Goal: Entertainment & Leisure: Consume media (video, audio)

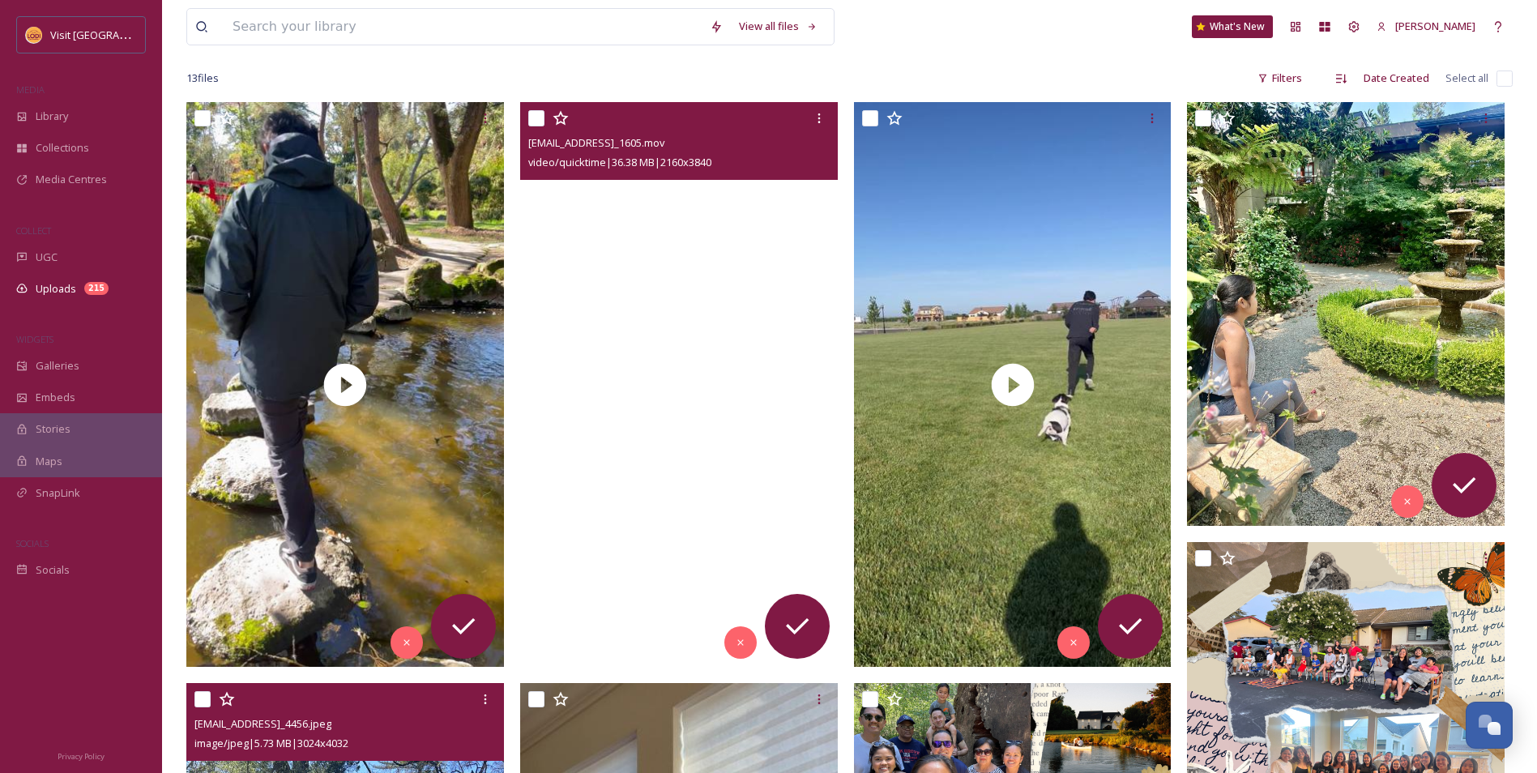
scroll to position [211, 0]
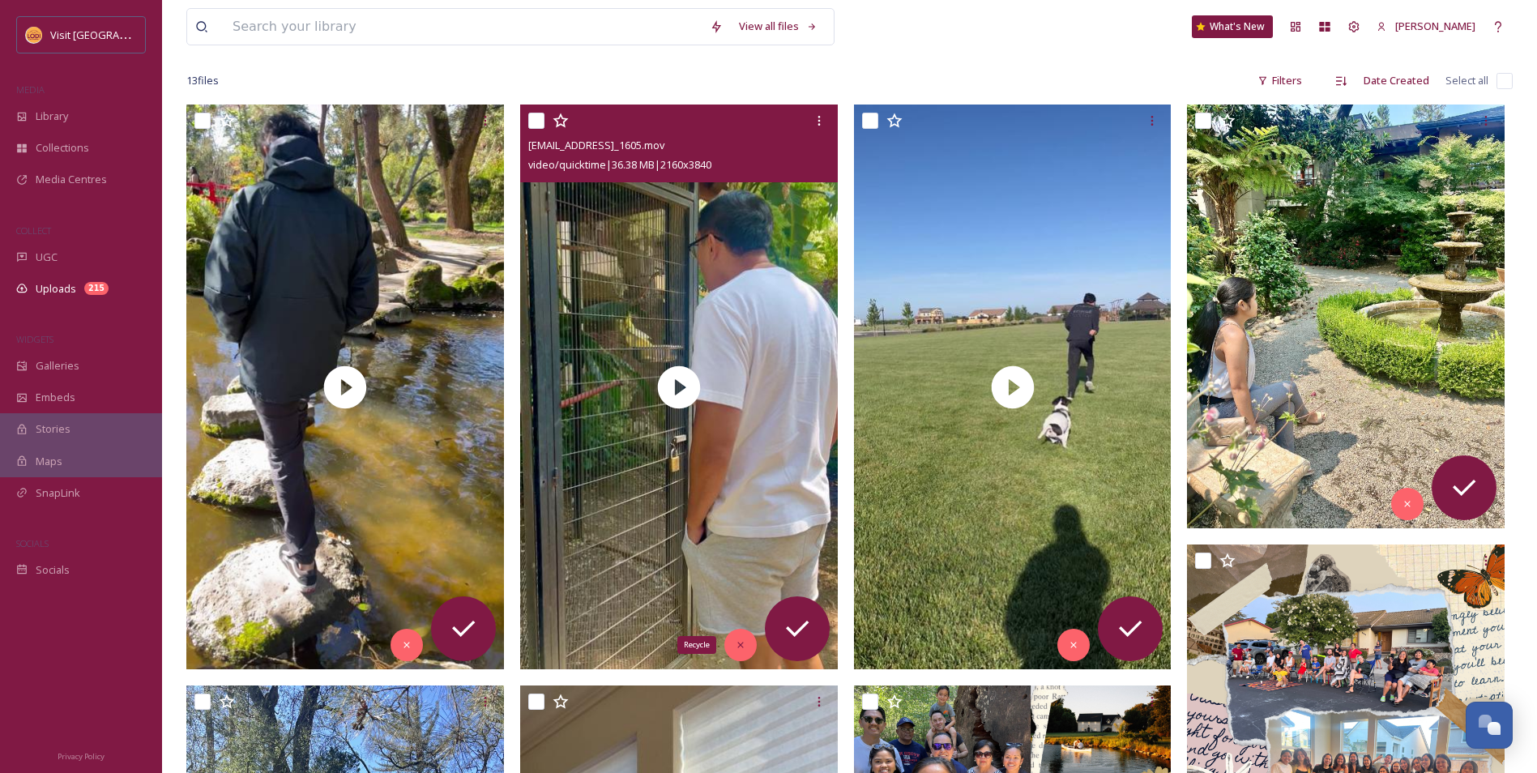
click at [742, 639] on div "Recycle" at bounding box center [740, 645] width 32 height 32
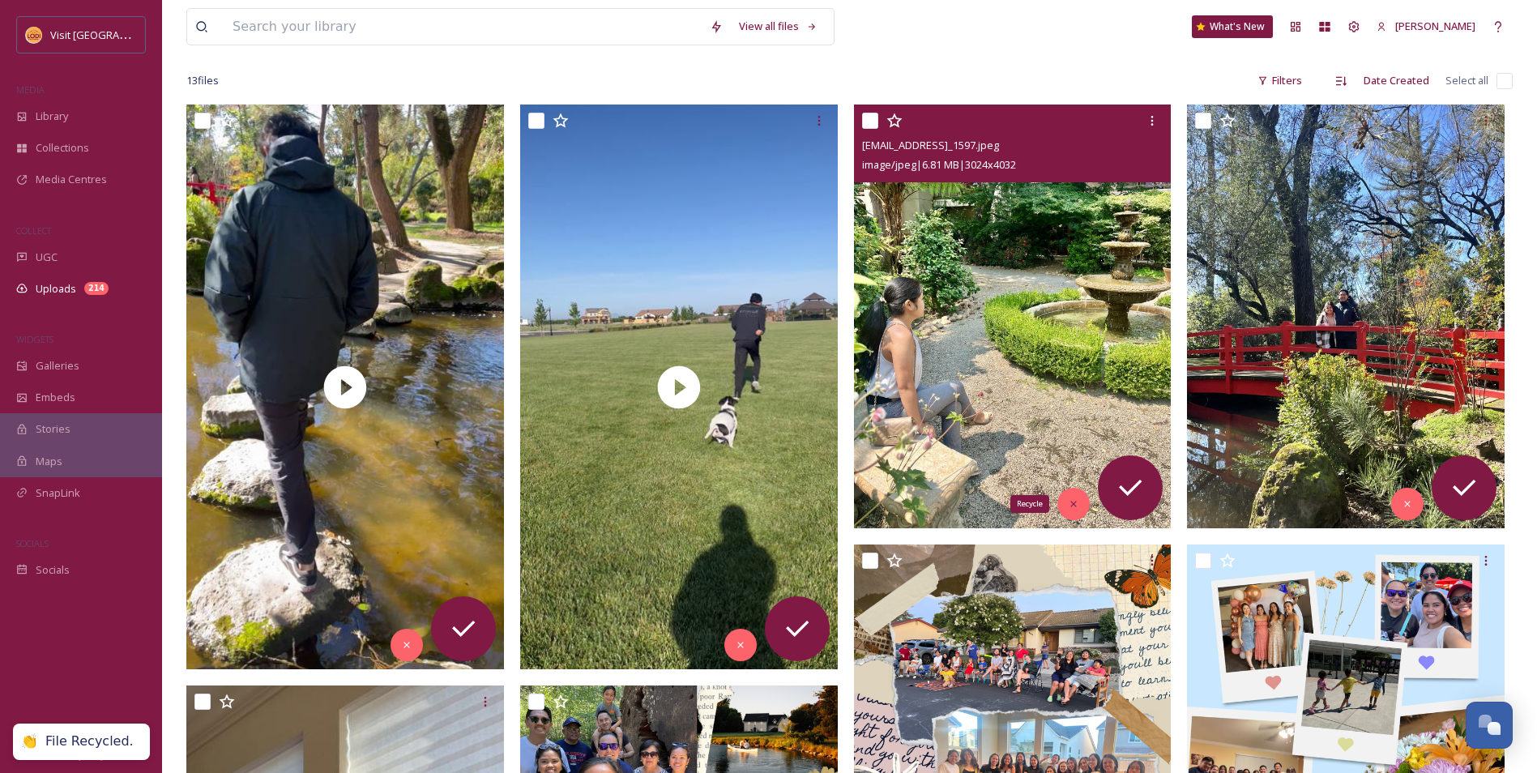
click at [1084, 508] on div "Recycle" at bounding box center [1074, 504] width 32 height 32
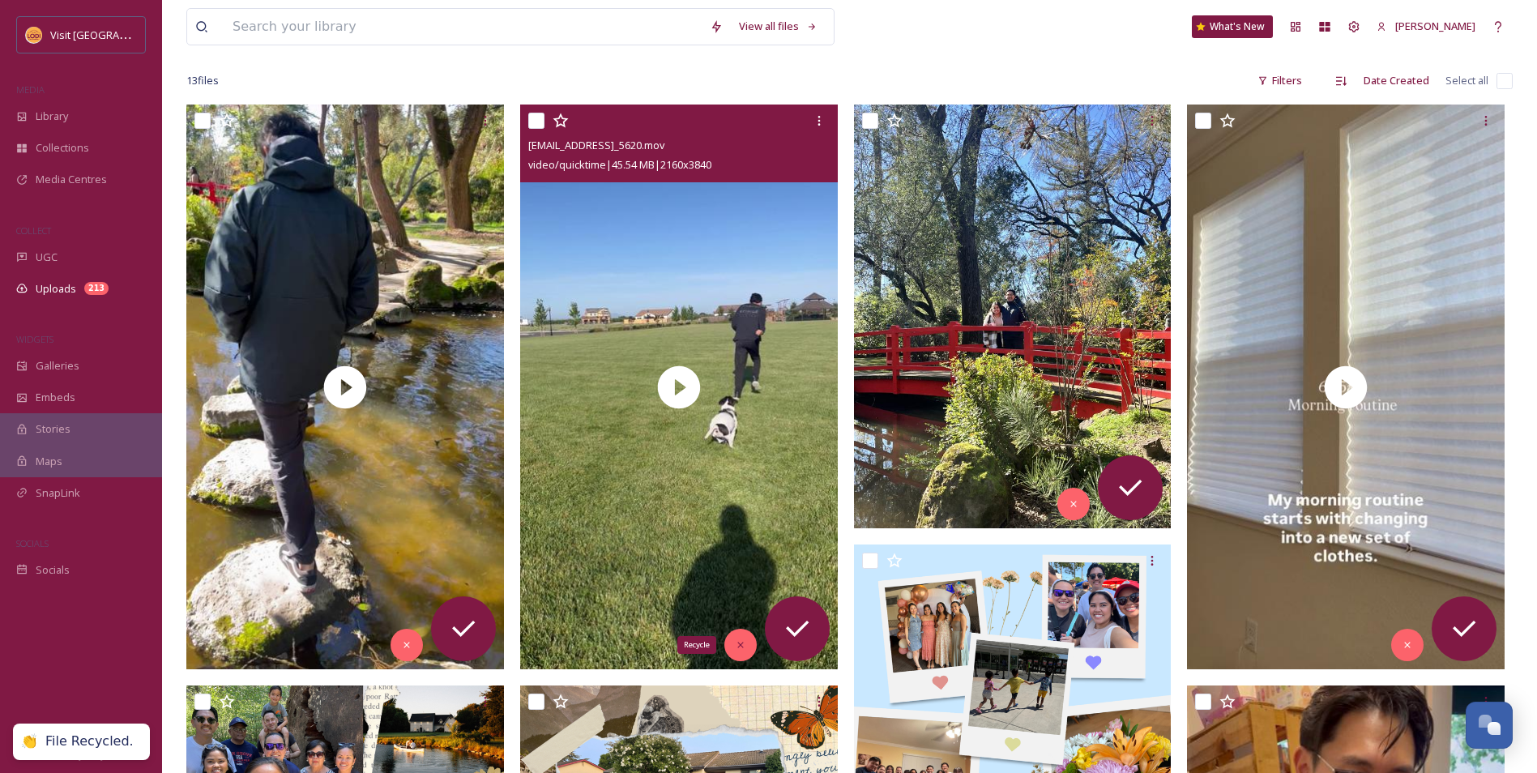
click at [750, 649] on div "Recycle" at bounding box center [740, 645] width 32 height 32
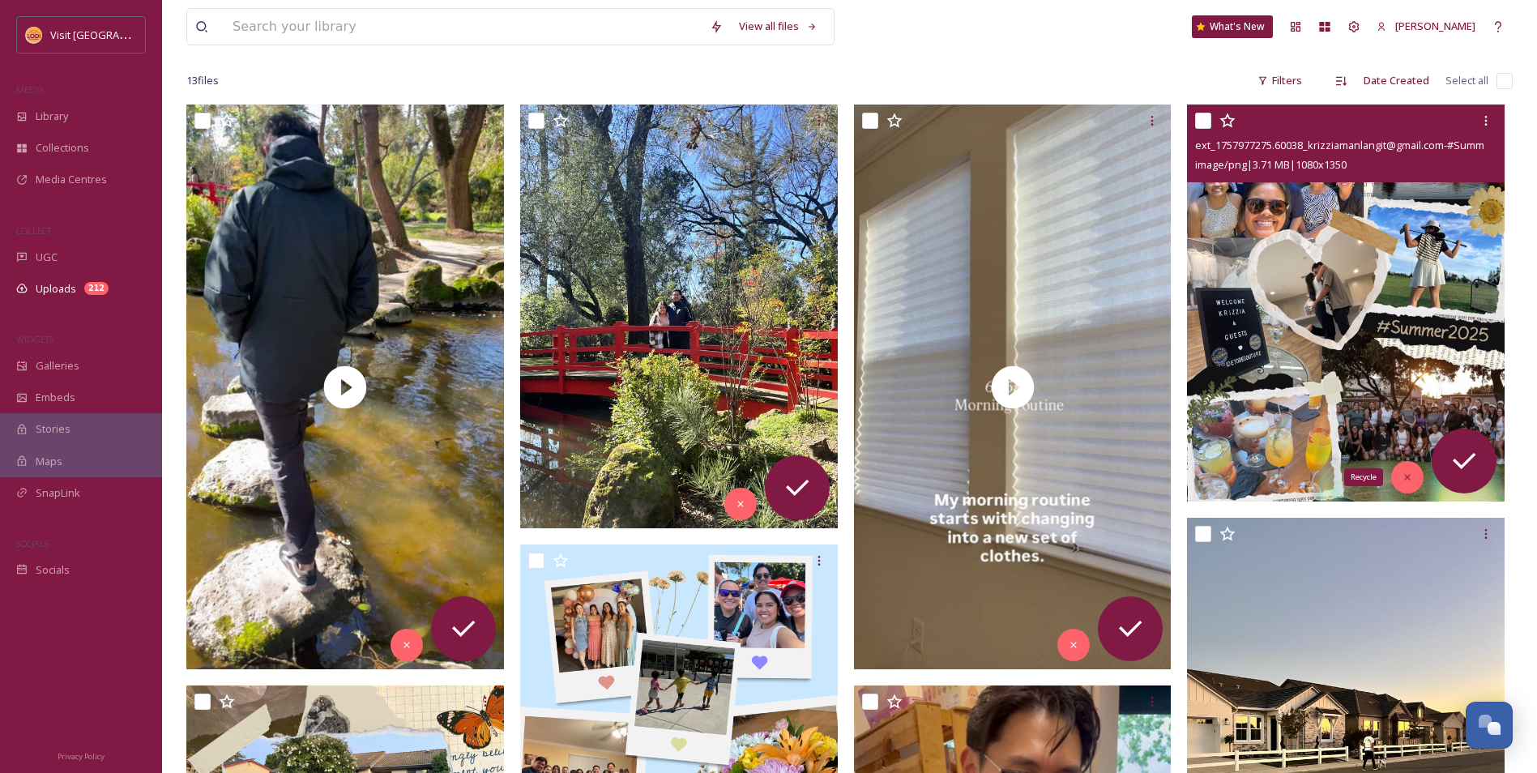
click at [1404, 481] on icon at bounding box center [1407, 477] width 11 height 11
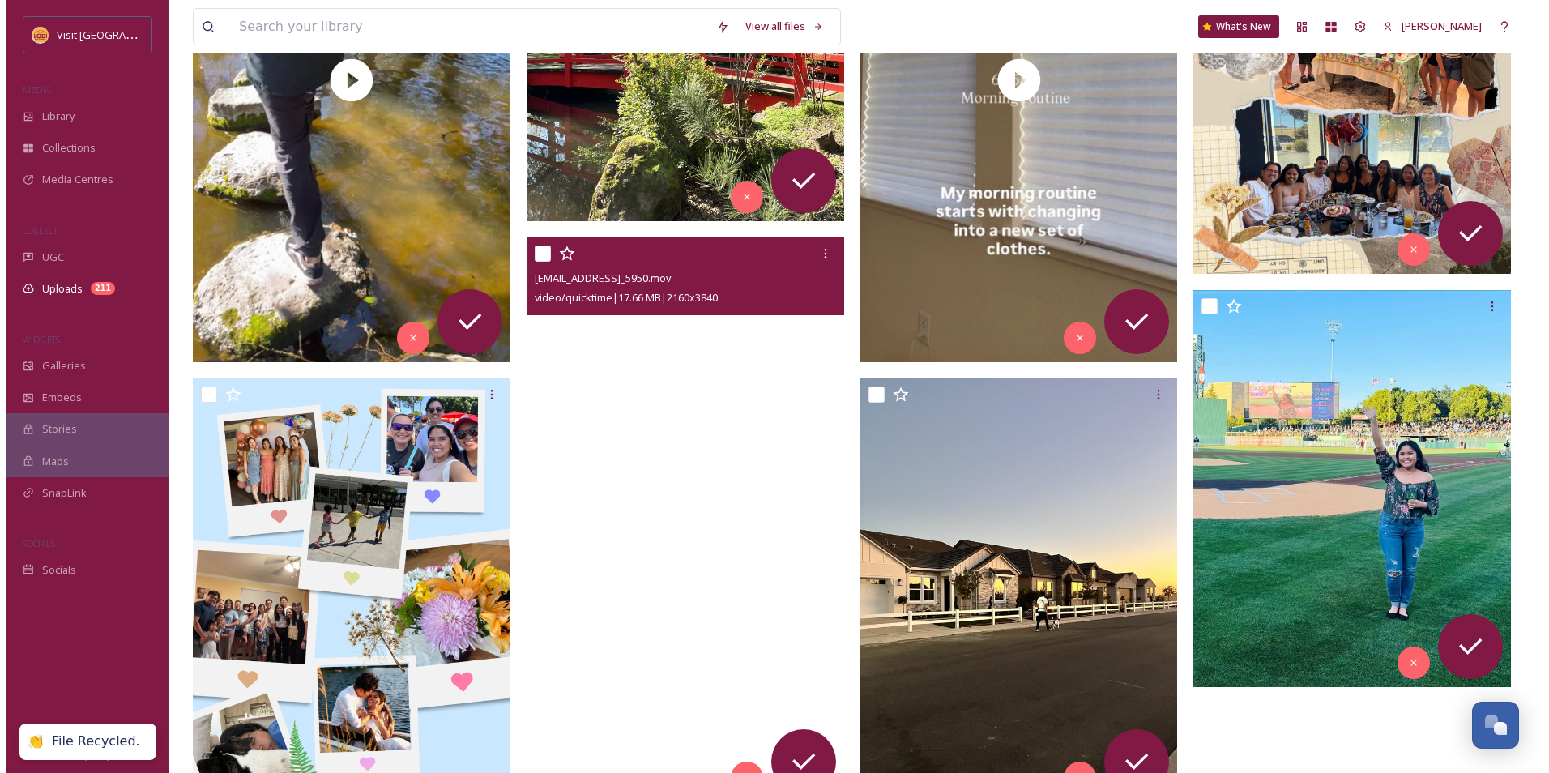
scroll to position [616, 0]
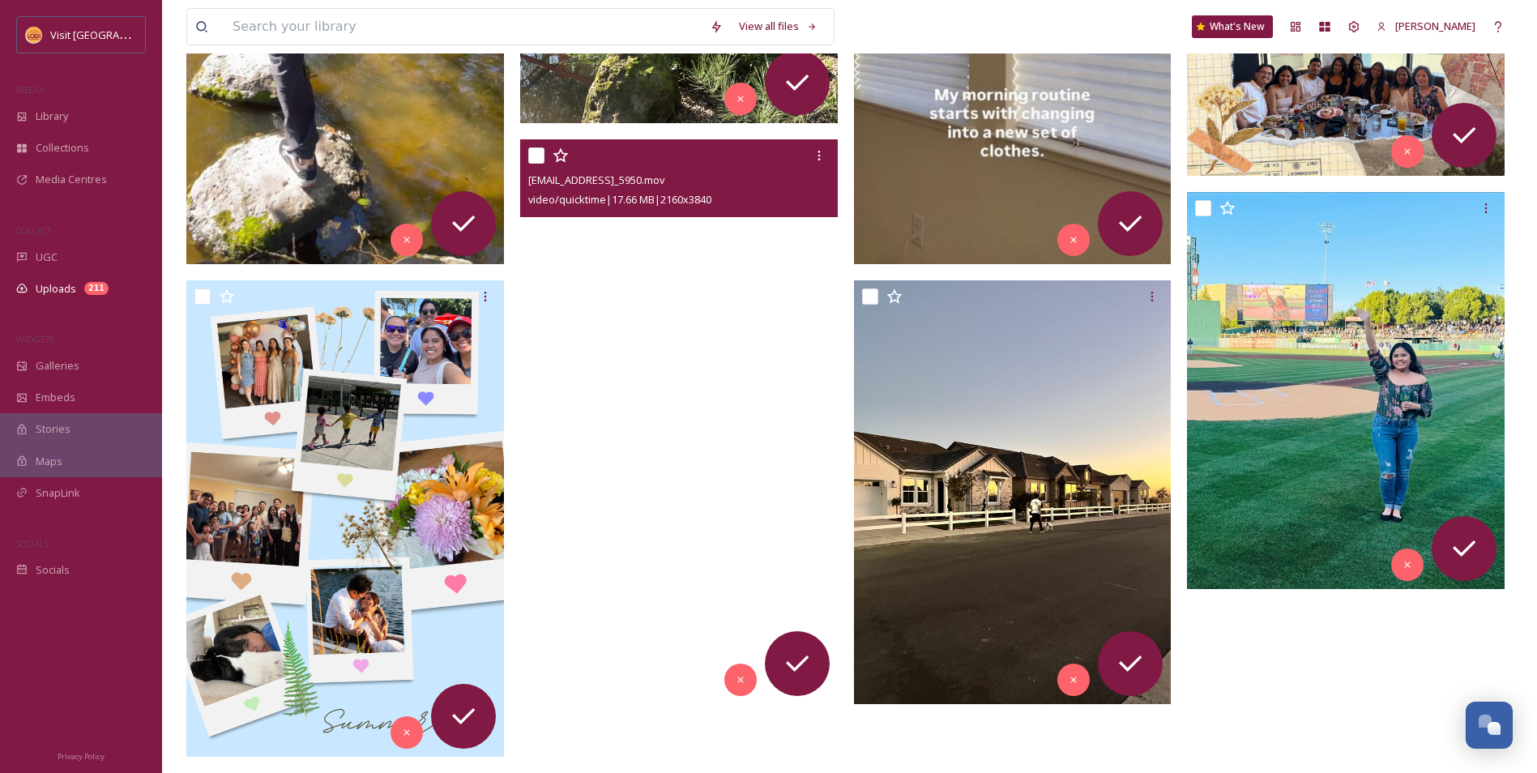
click at [730, 520] on video "ext_1757977273.400635_krizziamanlangit@gmail.com-IMG_5950.mov" at bounding box center [679, 421] width 318 height 565
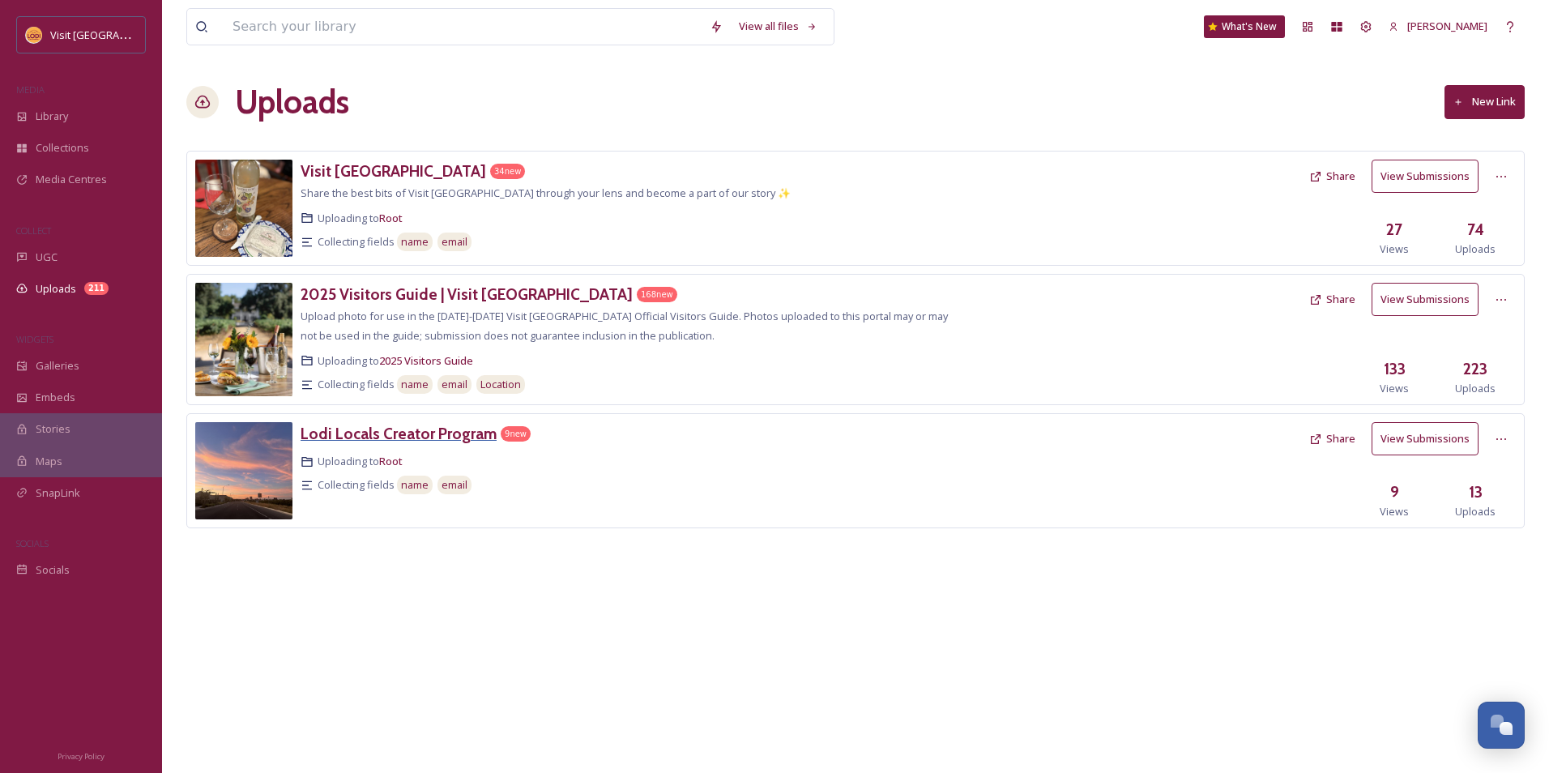
click at [426, 431] on h3 "Lodi Locals Creator Program" at bounding box center [399, 433] width 196 height 19
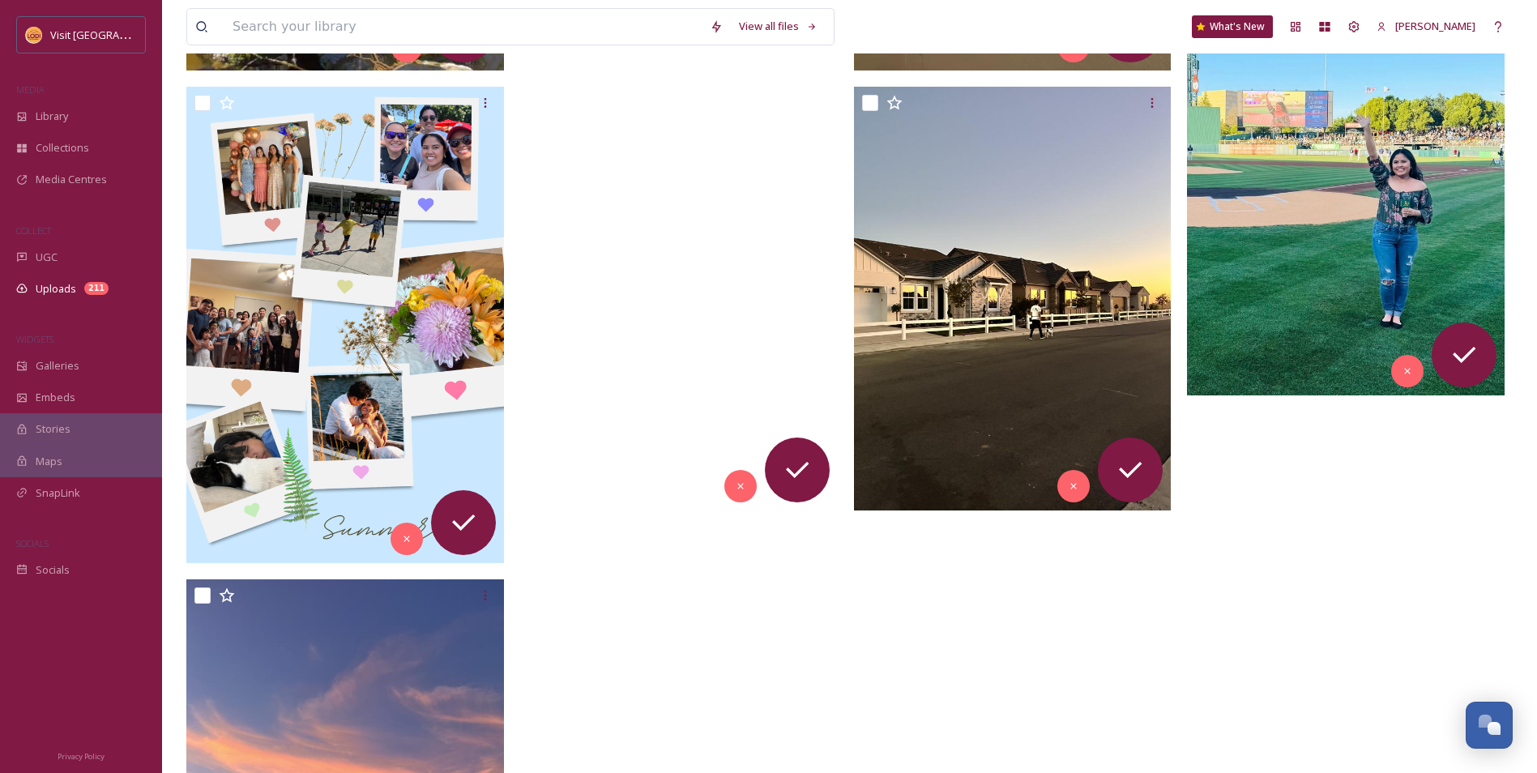
scroll to position [810, 0]
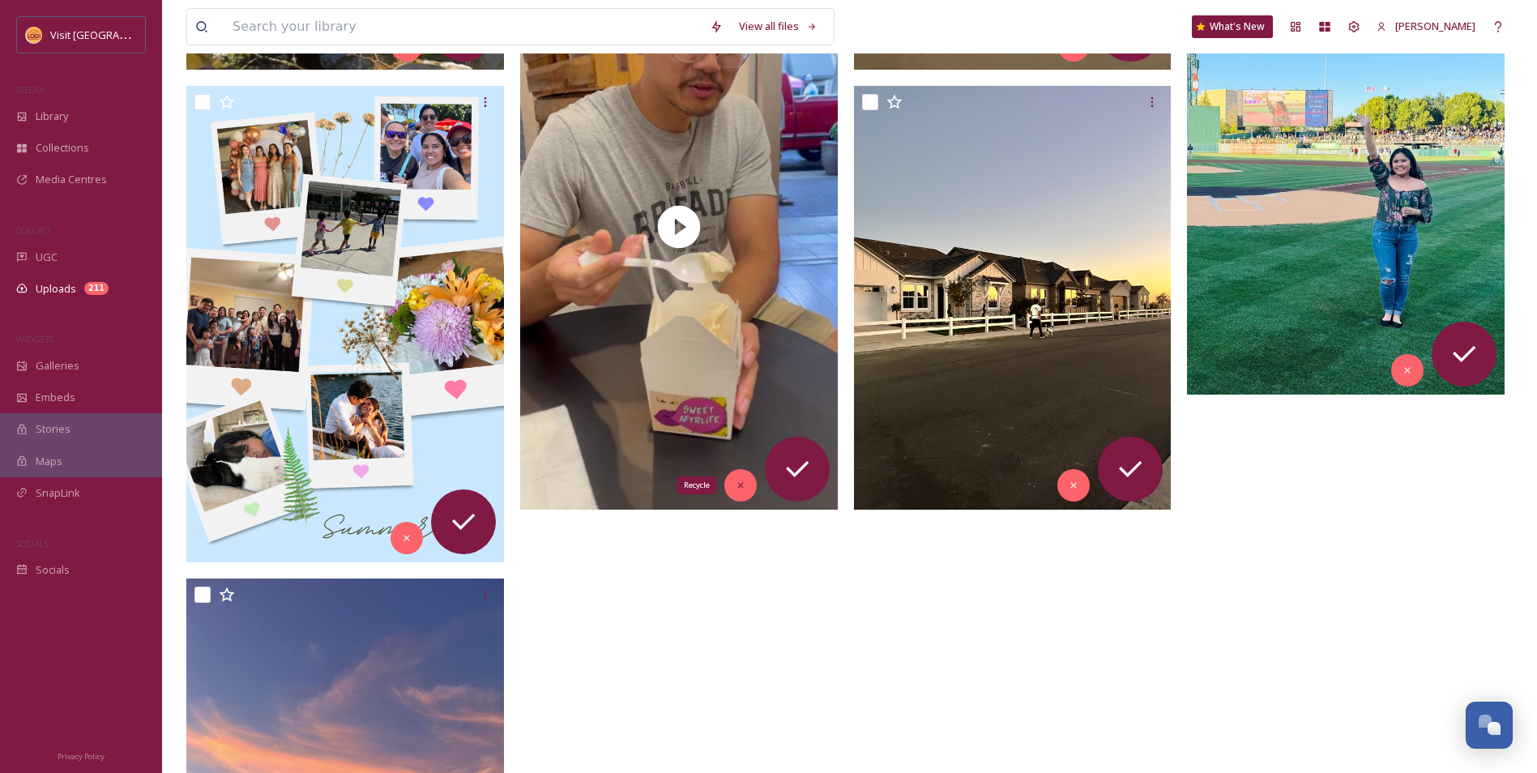
click at [730, 485] on div "Recycle" at bounding box center [740, 485] width 32 height 32
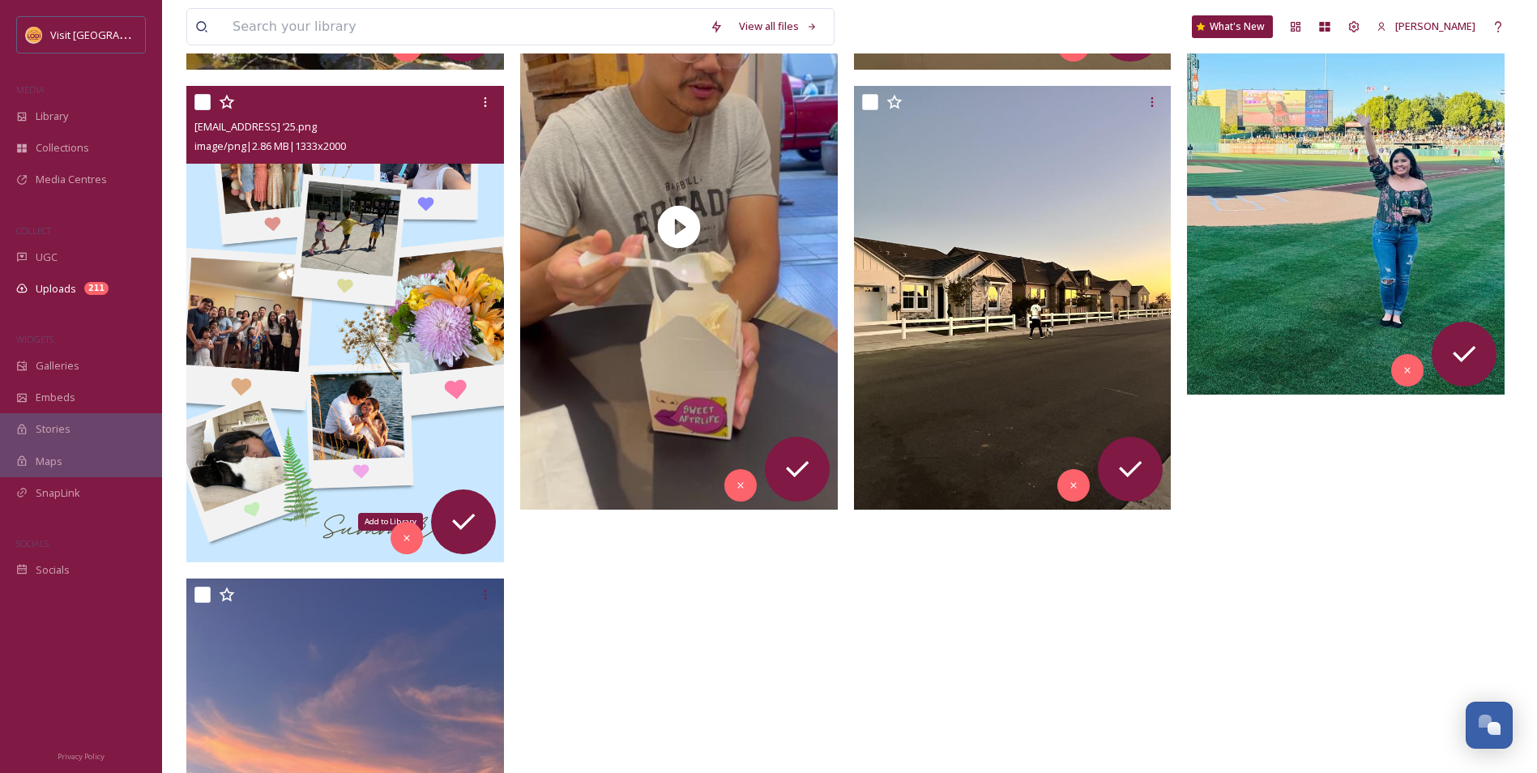
scroll to position [627, 0]
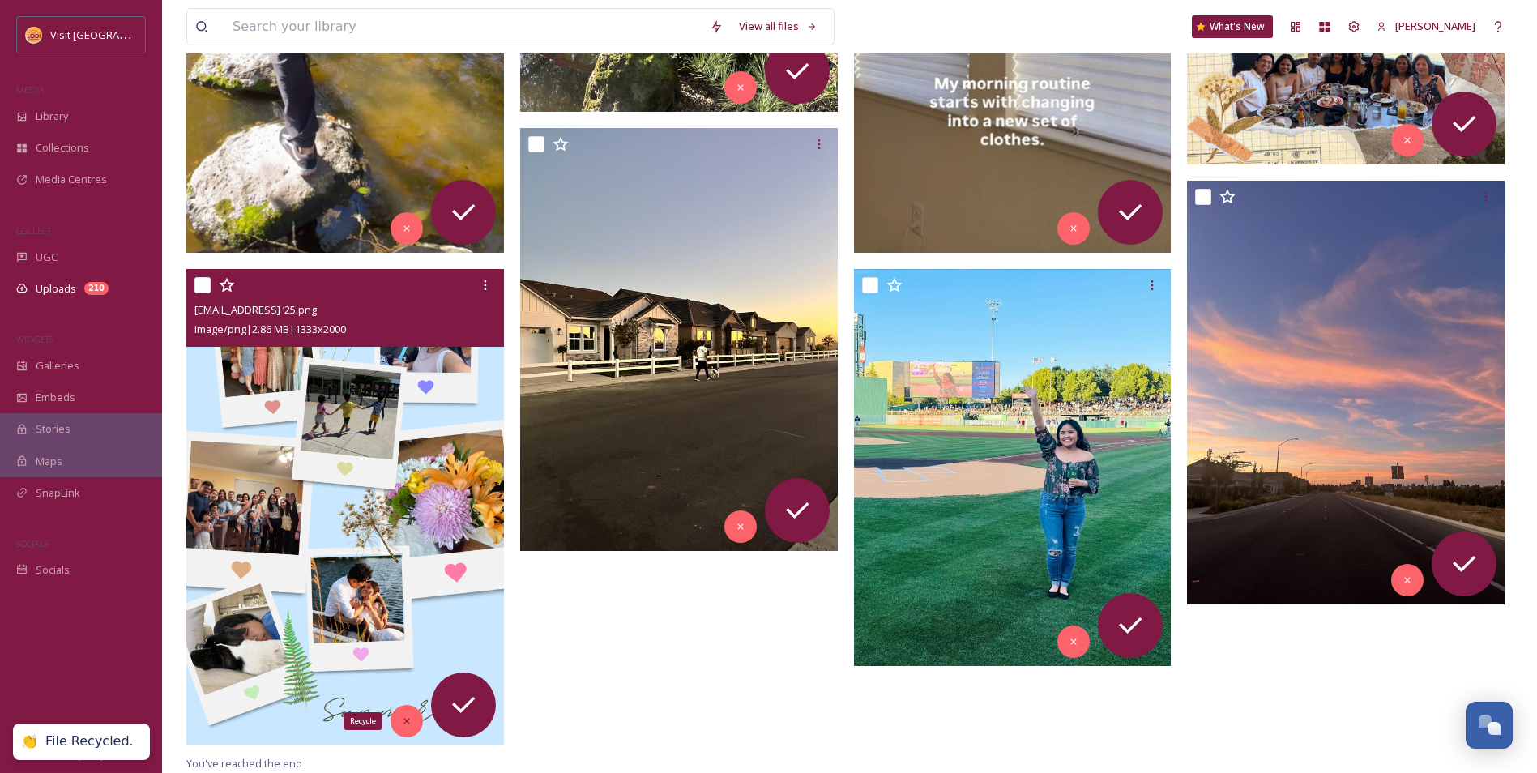
click at [399, 719] on div "Recycle" at bounding box center [407, 721] width 32 height 32
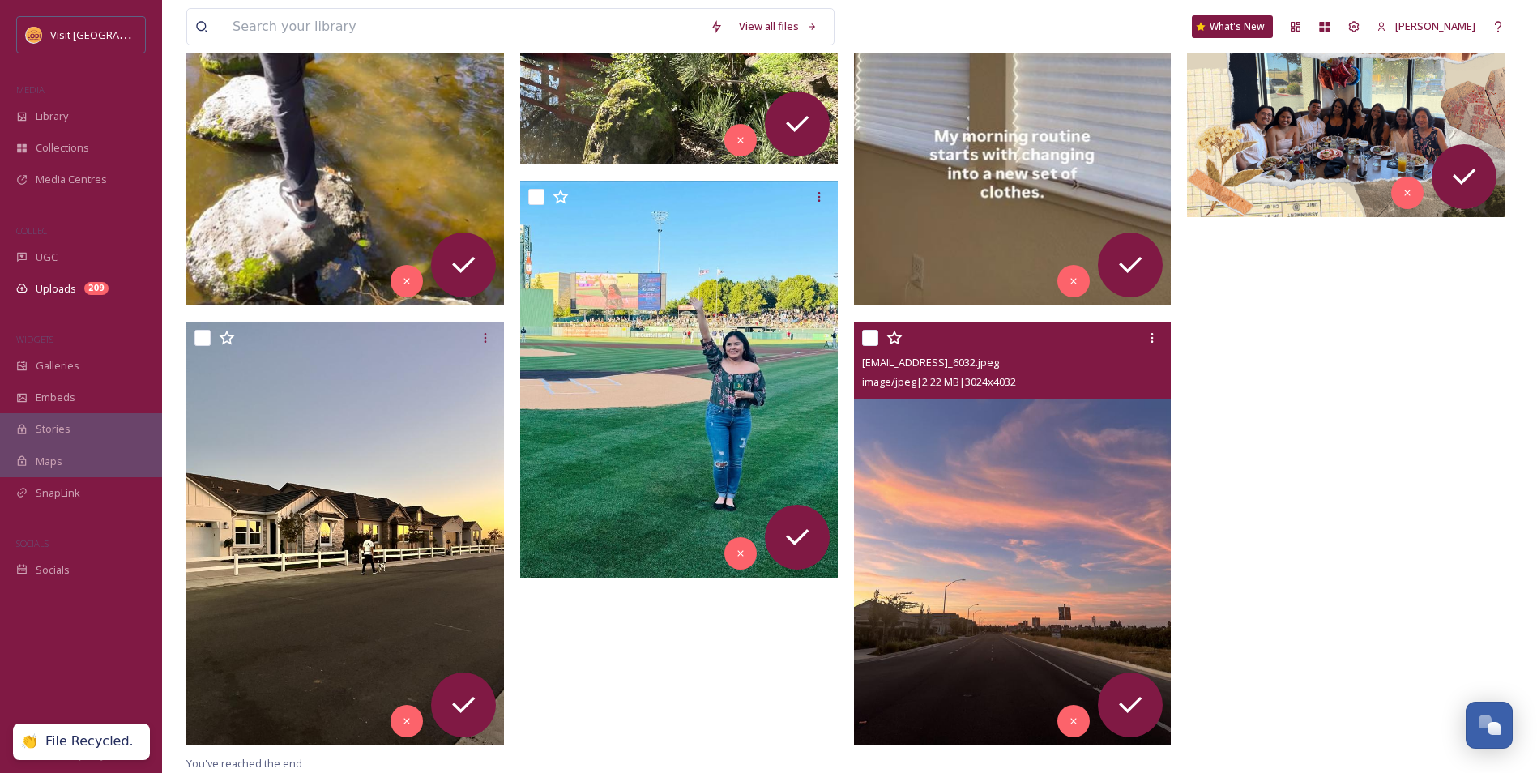
scroll to position [575, 0]
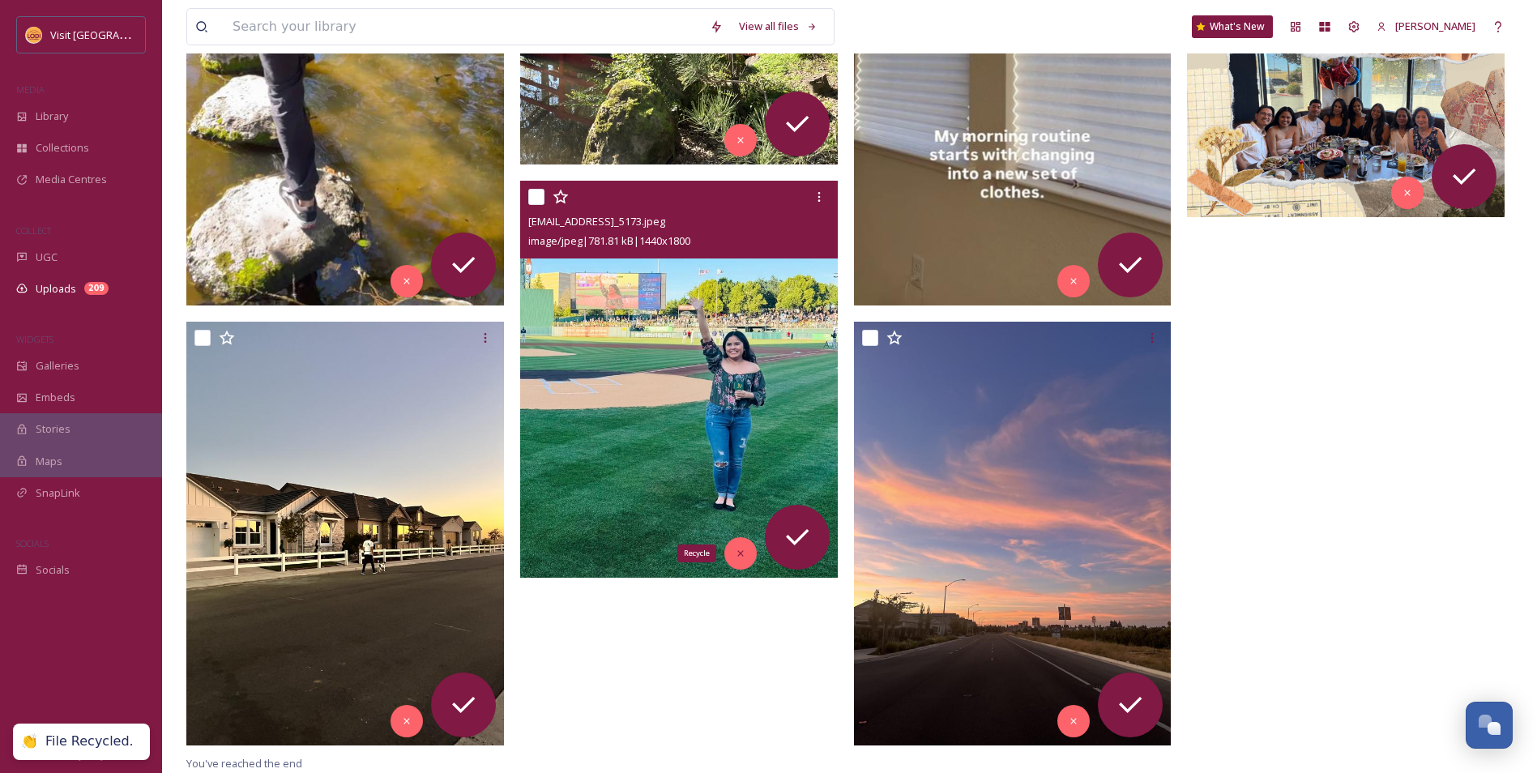
click at [733, 553] on div "Recycle" at bounding box center [740, 553] width 32 height 32
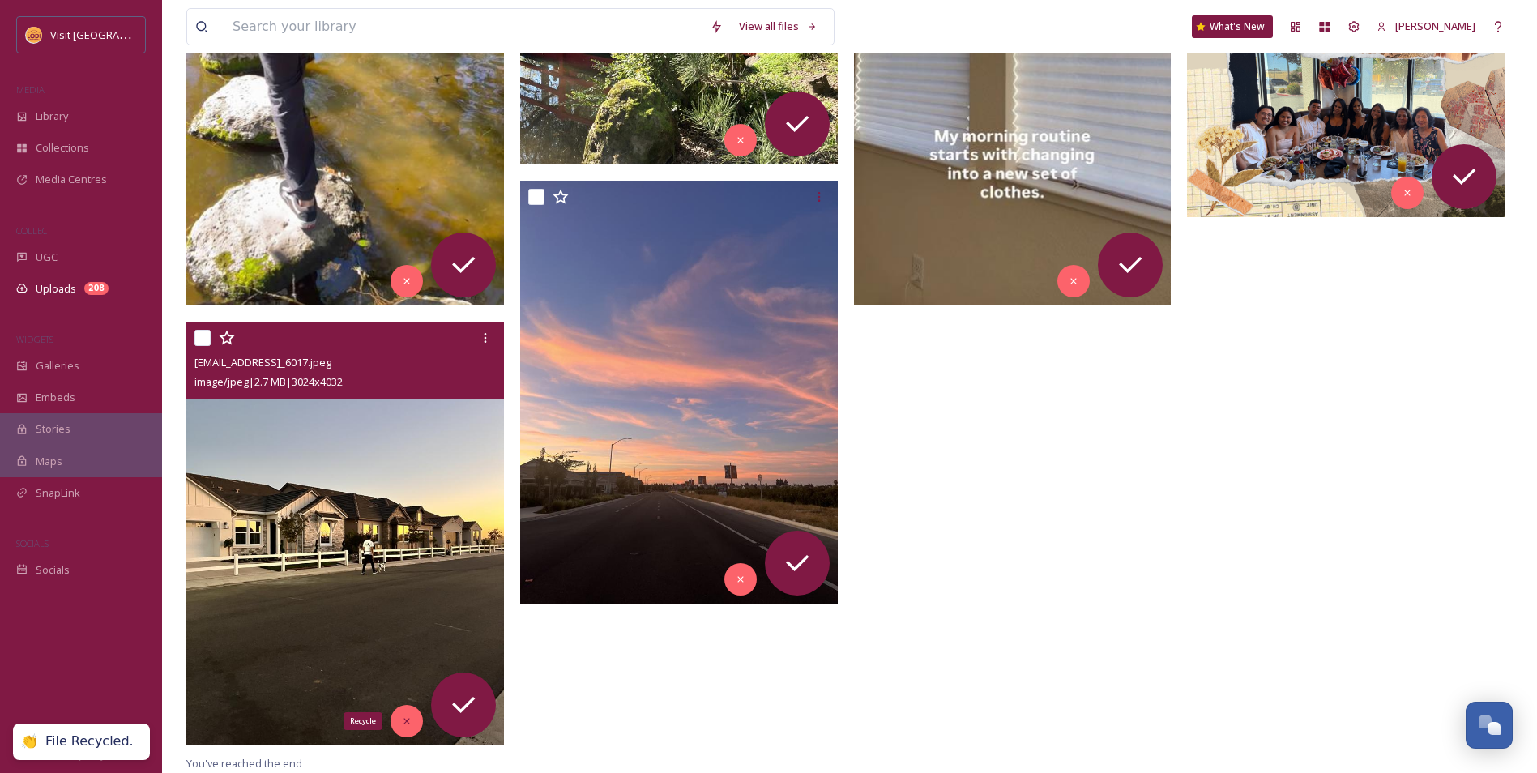
click at [400, 722] on div "Recycle" at bounding box center [407, 721] width 32 height 32
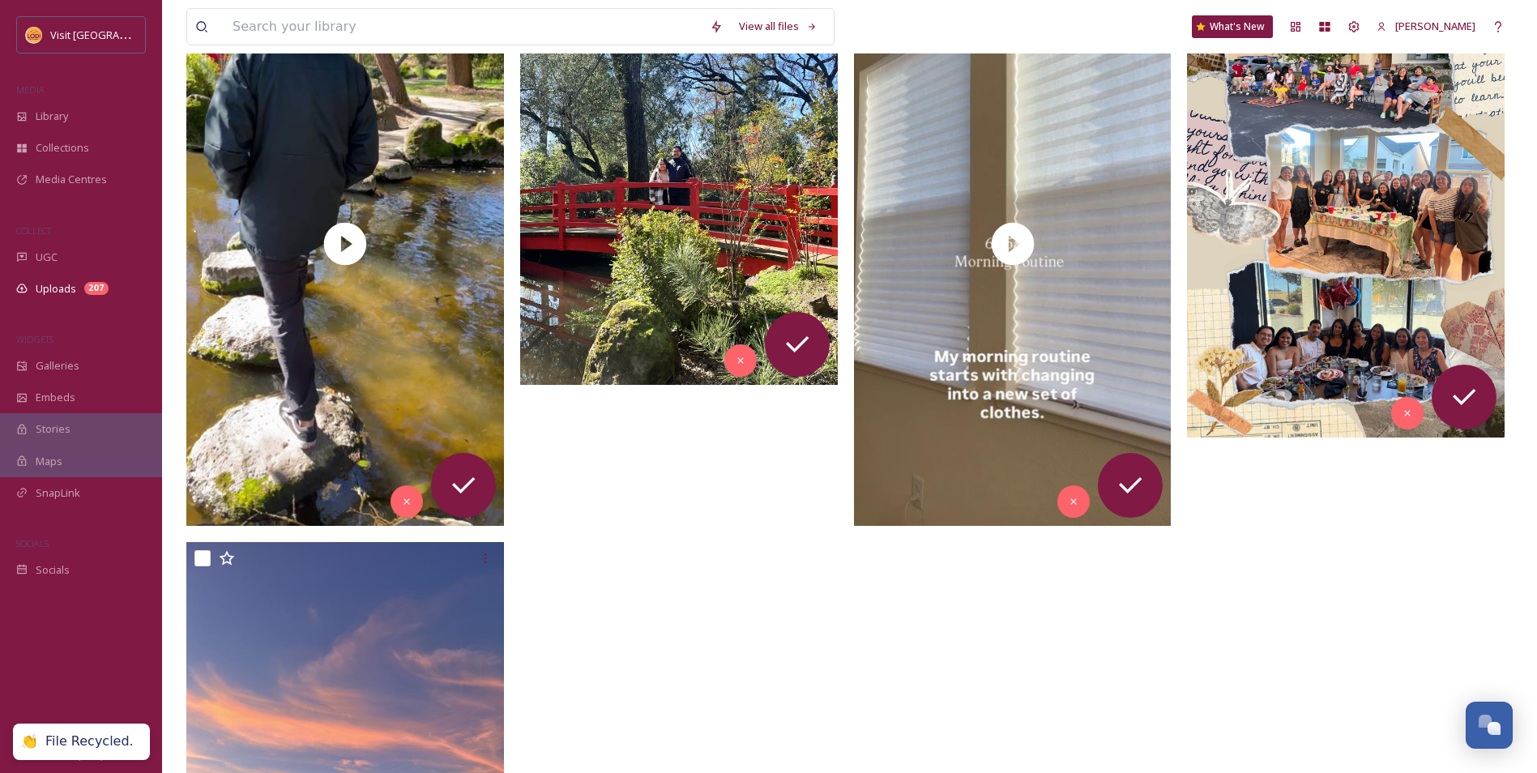
scroll to position [331, 0]
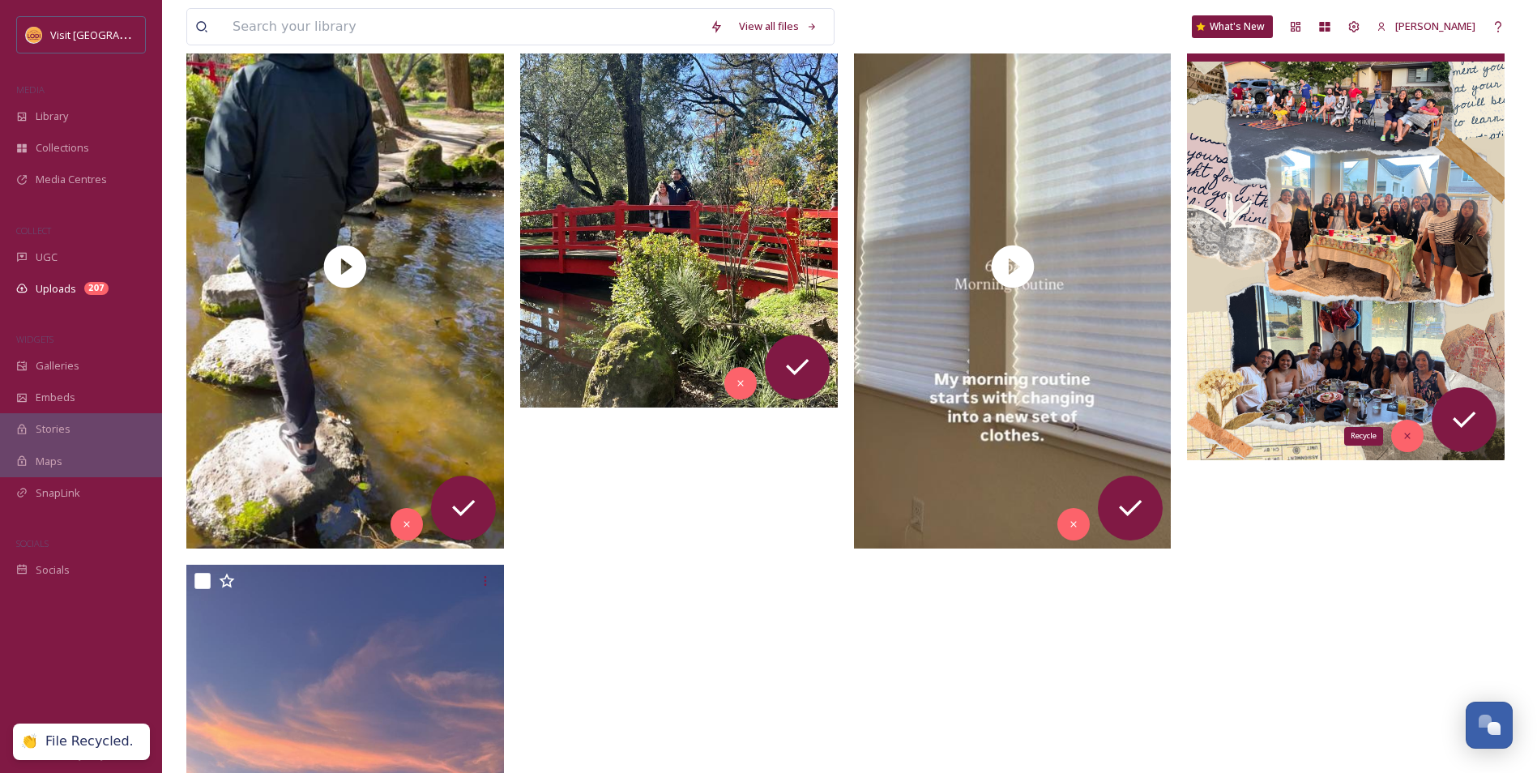
click at [1412, 433] on icon at bounding box center [1407, 435] width 11 height 11
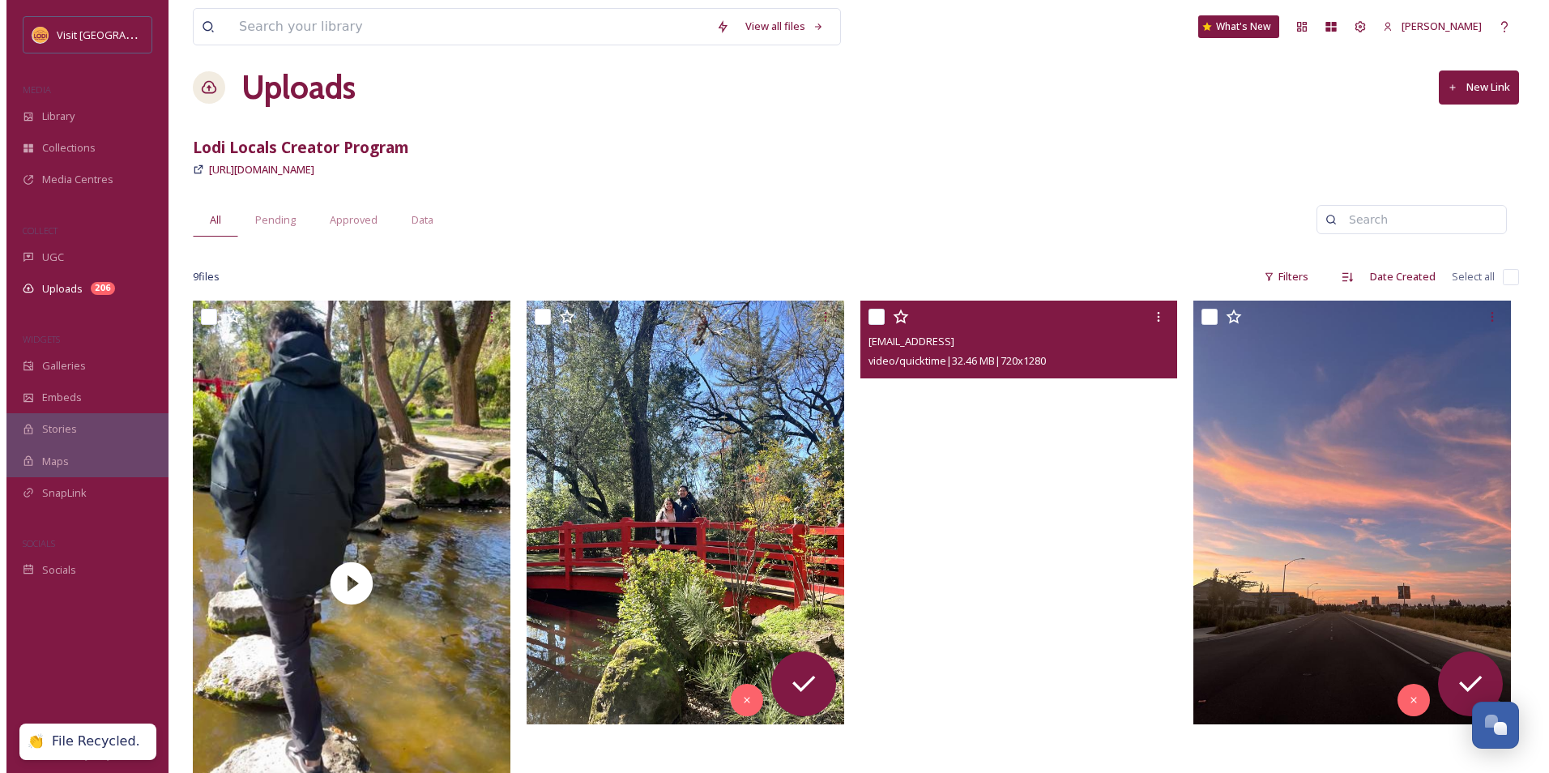
scroll to position [0, 0]
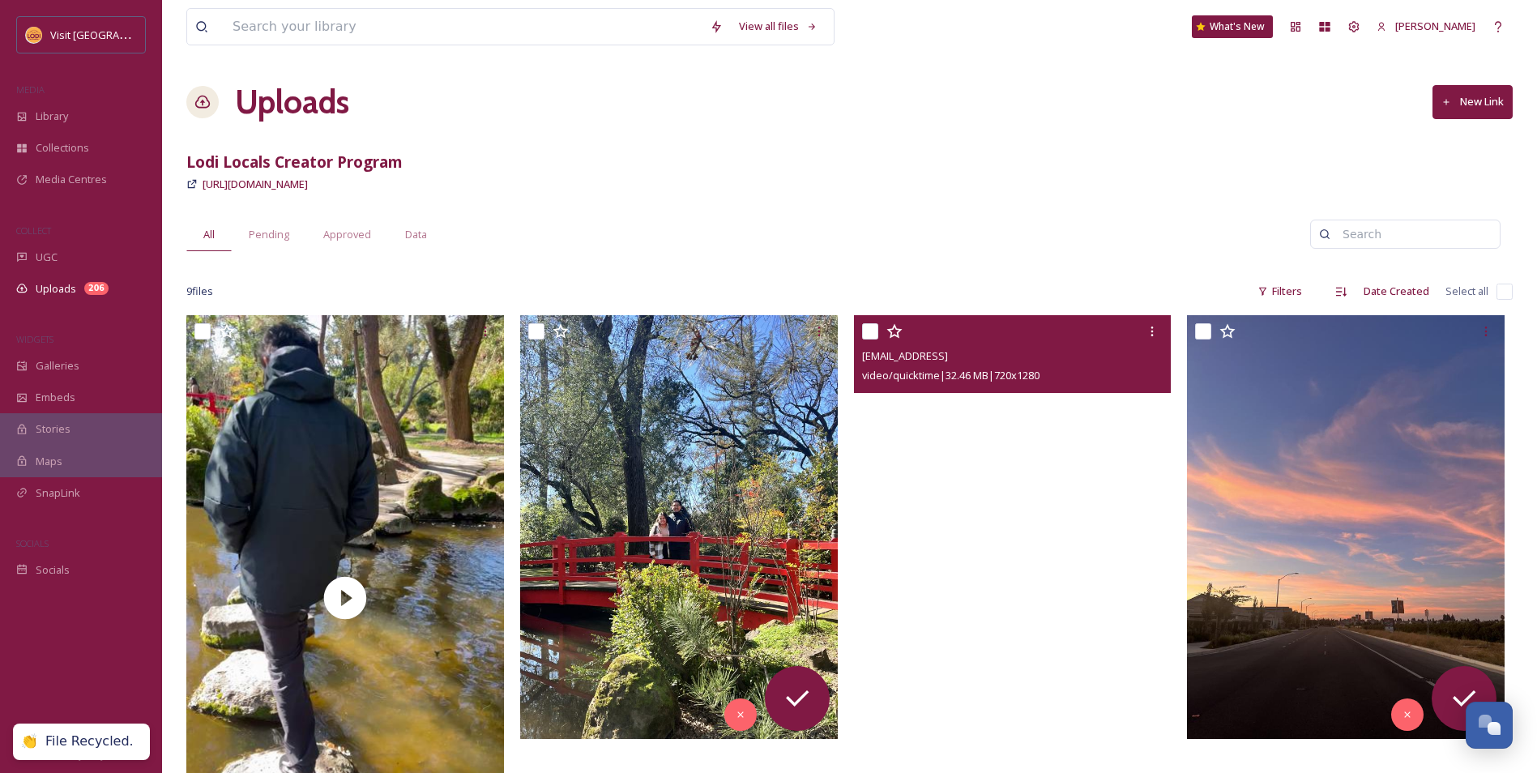
click at [938, 486] on video "ext_1757977275.714349_krizziamanlangit@gmail.com-7689c0b3459f44bbbaf36cecc35691…" at bounding box center [1013, 597] width 318 height 565
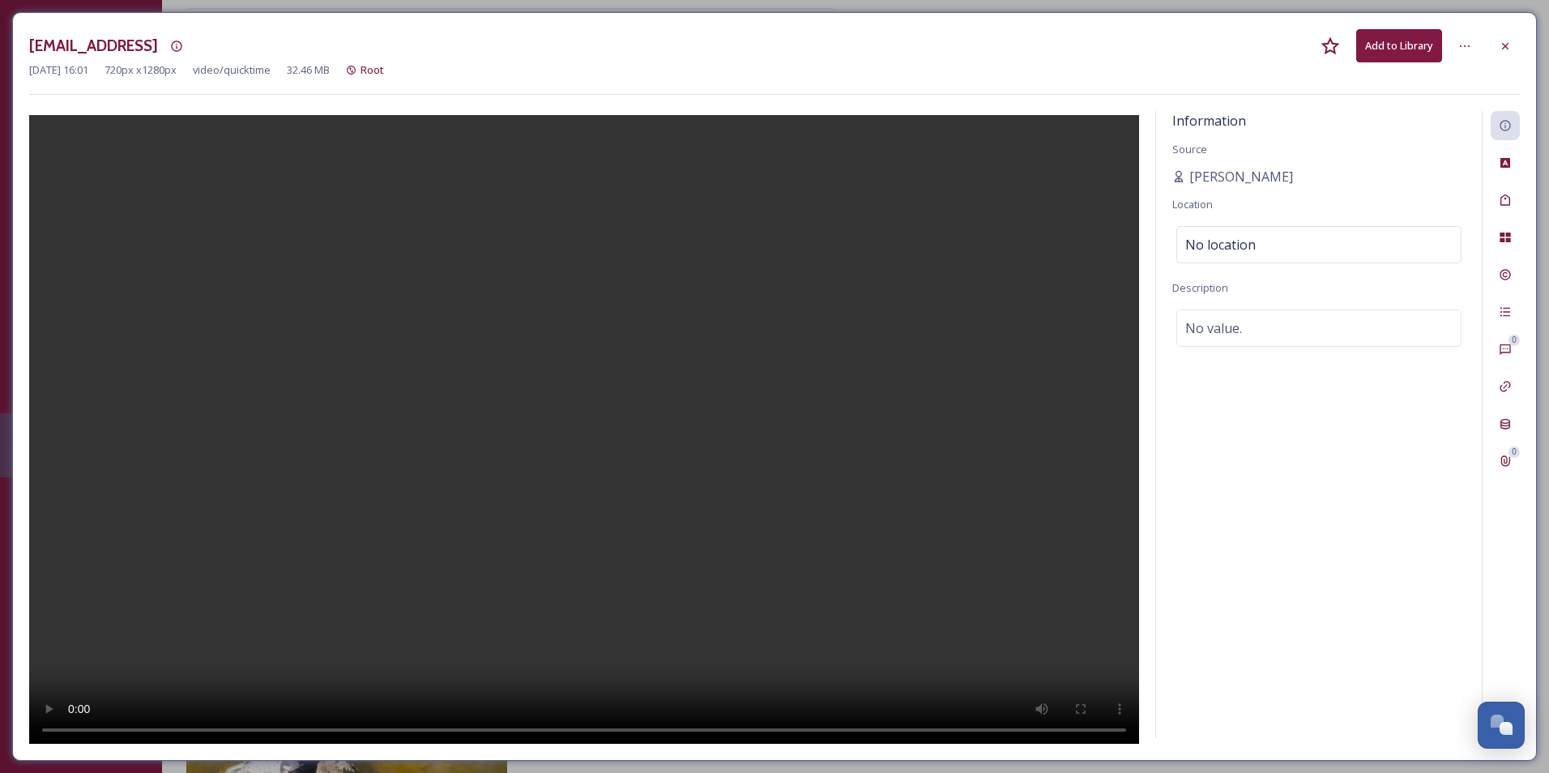
click at [599, 457] on video at bounding box center [584, 431] width 1110 height 633
